Goal: Ask a question

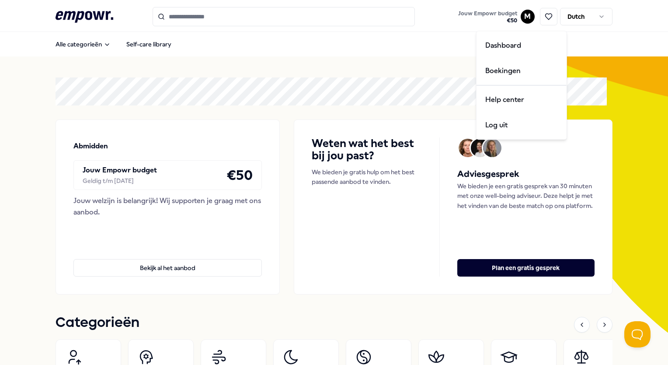
click at [523, 17] on html ".empowr-logo_svg__cls-1{fill:#03032f} Jouw Empowr budget € 50 M Dutch Alle cate…" at bounding box center [334, 182] width 668 height 365
click at [513, 76] on div "Boekingen" at bounding box center [522, 70] width 87 height 25
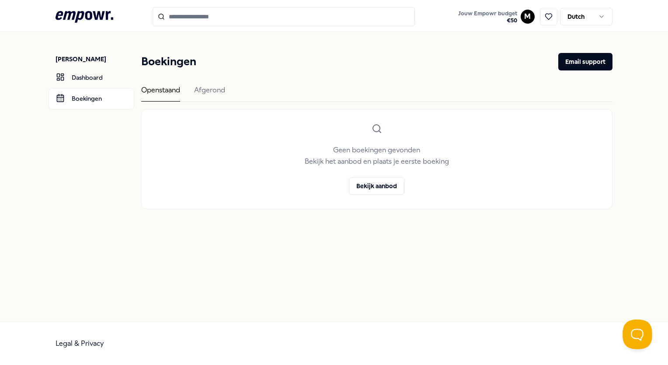
click at [635, 339] on button "Open Beacon popover" at bounding box center [636, 332] width 26 height 26
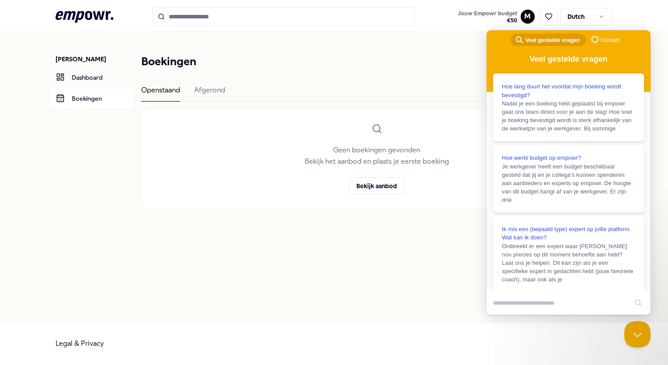
click at [602, 42] on span "Contact" at bounding box center [610, 40] width 19 height 9
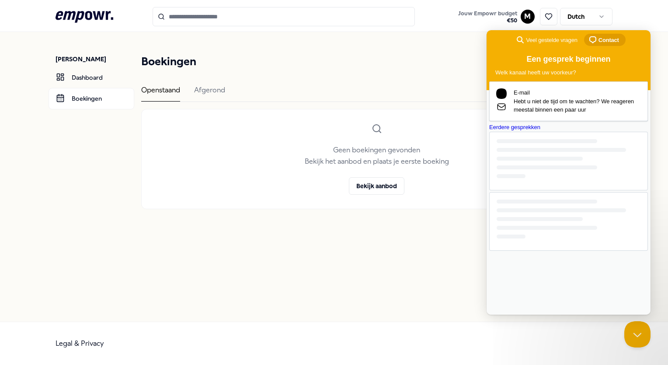
click at [546, 225] on div "E-mail Hebt u niet de tijd om te wachten? We reageren meestal binnen een paar u…" at bounding box center [569, 165] width 159 height 169
click at [576, 105] on span "Hebt u niet de tijd om te wachten? We reageren meestal binnen een paar uur" at bounding box center [577, 105] width 127 height 17
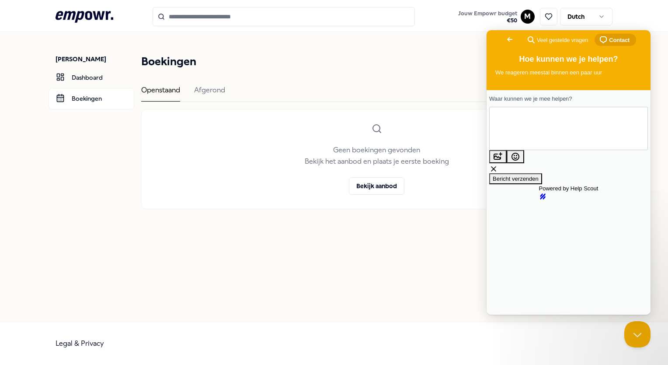
click at [563, 129] on textarea "Waar kunnen we je mee helpen?" at bounding box center [530, 128] width 66 height 42
click at [563, 128] on textarea "Waar kunnen we je mee helpen?" at bounding box center [530, 128] width 66 height 42
type textarea "**********"
click at [539, 182] on span "Bericht verzenden" at bounding box center [516, 178] width 46 height 7
